Goal: Information Seeking & Learning: Learn about a topic

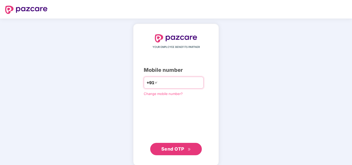
click at [159, 83] on input "number" at bounding box center [179, 83] width 42 height 8
type input "**********"
click at [169, 148] on span "Send OTP" at bounding box center [172, 149] width 23 height 5
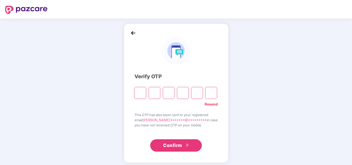
type input "*"
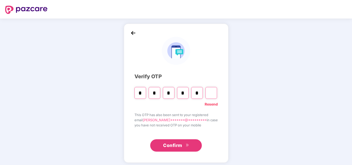
type input "*"
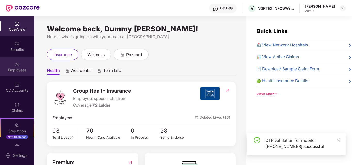
click at [17, 72] on div "Employees" at bounding box center [17, 70] width 34 height 5
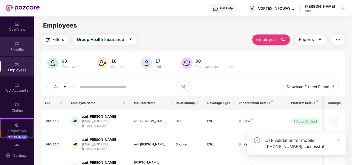
click at [20, 48] on div "Benefits" at bounding box center [17, 49] width 34 height 5
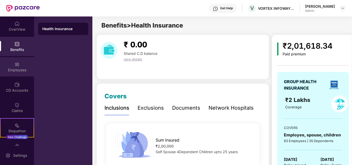
click at [15, 69] on div "Employees" at bounding box center [17, 70] width 34 height 5
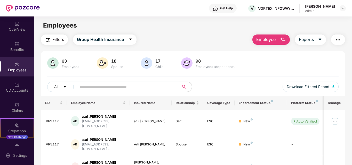
click at [281, 39] on img "button" at bounding box center [283, 40] width 6 height 6
click at [321, 39] on icon "caret-down" at bounding box center [320, 40] width 3 height 2
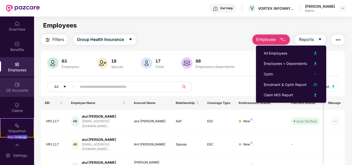
click at [17, 88] on div "CD Accounts" at bounding box center [17, 87] width 34 height 19
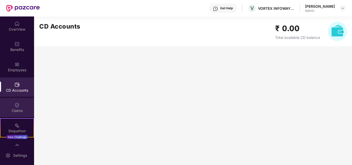
click at [17, 109] on div "Claims" at bounding box center [17, 110] width 34 height 5
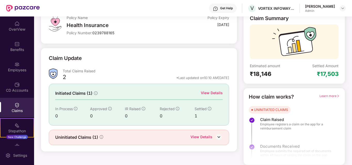
click at [18, 107] on img at bounding box center [16, 105] width 5 height 5
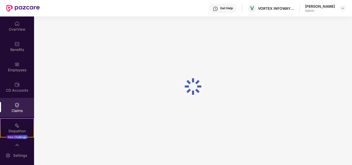
scroll to position [37, 0]
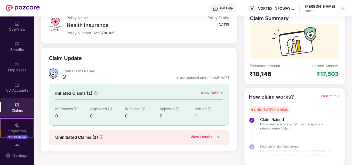
click at [195, 114] on div "1" at bounding box center [209, 116] width 28 height 6
click at [75, 72] on div "Total Claims Raised" at bounding box center [146, 71] width 166 height 5
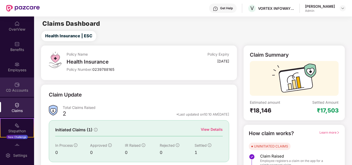
click at [15, 88] on div "CD Accounts" at bounding box center [17, 87] width 34 height 19
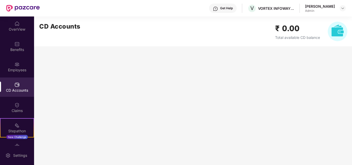
click at [16, 89] on div "CD Accounts" at bounding box center [17, 90] width 34 height 5
click at [18, 64] on img at bounding box center [16, 64] width 5 height 5
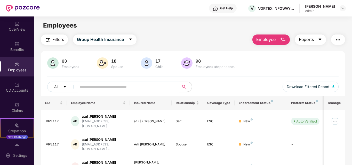
click at [322, 38] on icon "caret-down" at bounding box center [320, 39] width 4 height 4
click at [339, 38] on img "button" at bounding box center [338, 40] width 6 height 6
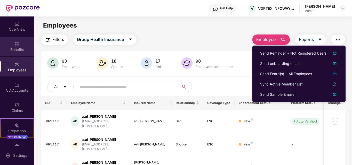
click at [17, 48] on div "Benefits" at bounding box center [17, 49] width 34 height 5
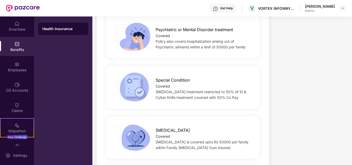
scroll to position [878, 0]
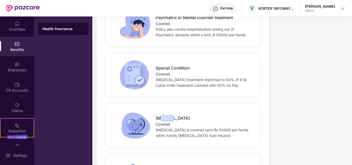
drag, startPoint x: 161, startPoint y: 105, endPoint x: 170, endPoint y: 107, distance: 10.0
click at [170, 115] on span "[MEDICAL_DATA]" at bounding box center [173, 118] width 34 height 6
click at [200, 128] on div "[MEDICAL_DATA] Covered [MEDICAL_DATA] is covered upto Rs 50000 per family withi…" at bounding box center [183, 126] width 170 height 30
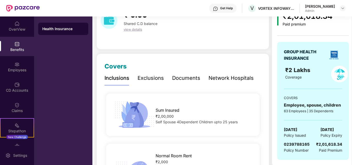
scroll to position [0, 0]
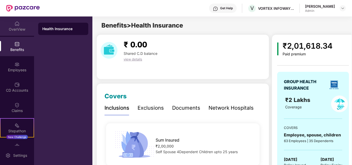
click at [20, 23] on div "OverView" at bounding box center [17, 26] width 34 height 19
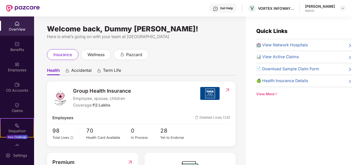
click at [76, 69] on span "Accidental" at bounding box center [81, 71] width 20 height 7
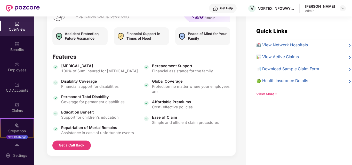
scroll to position [96, 0]
